Goal: Find contact information: Find contact information

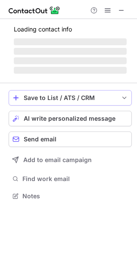
scroll to position [209, 137]
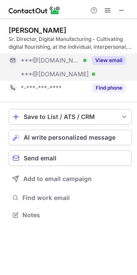
click at [100, 60] on button "View email" at bounding box center [109, 60] width 34 height 9
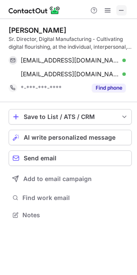
click at [121, 11] on span at bounding box center [121, 10] width 7 height 7
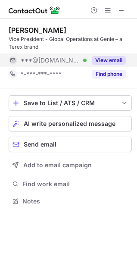
click at [104, 59] on button "View email" at bounding box center [109, 60] width 34 height 9
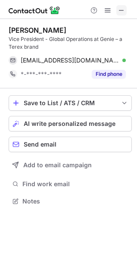
click at [124, 10] on span at bounding box center [121, 10] width 7 height 7
